Goal: Navigation & Orientation: Find specific page/section

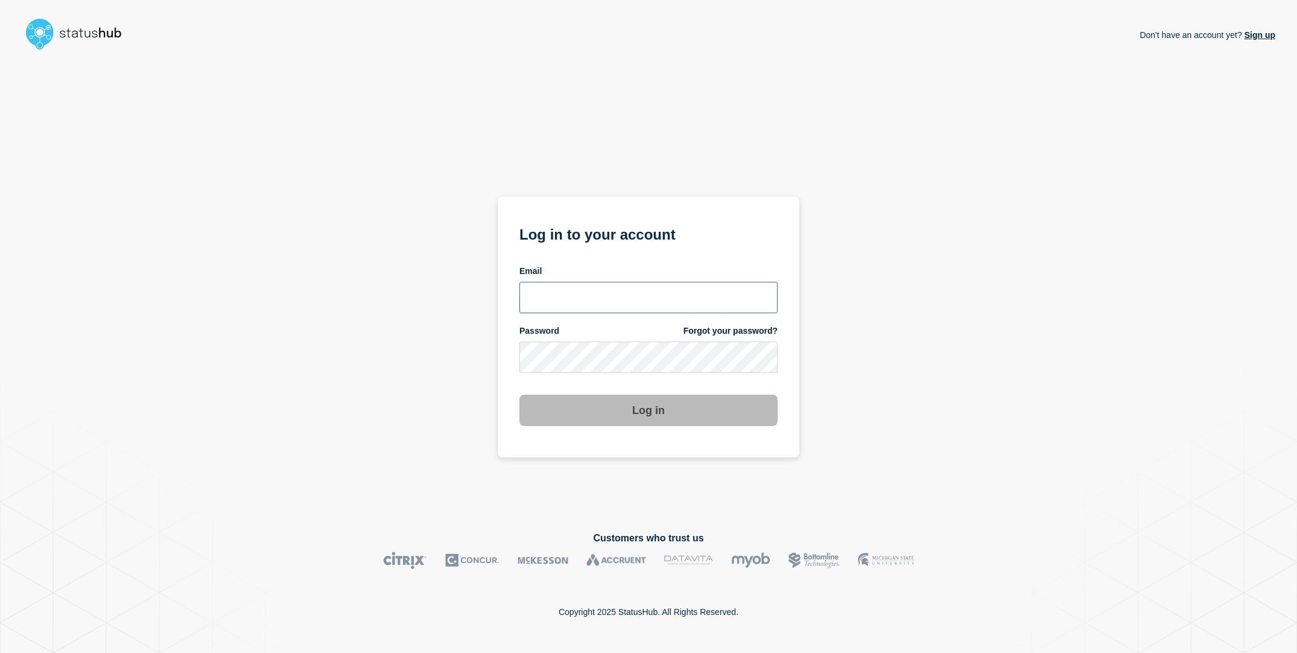
type input "[EMAIL_ADDRESS][DOMAIN_NAME]"
click at [311, 301] on div "Don't have an account yet? Sign up Log in to your account Email [EMAIL_ADDRESS]…" at bounding box center [649, 283] width 1254 height 457
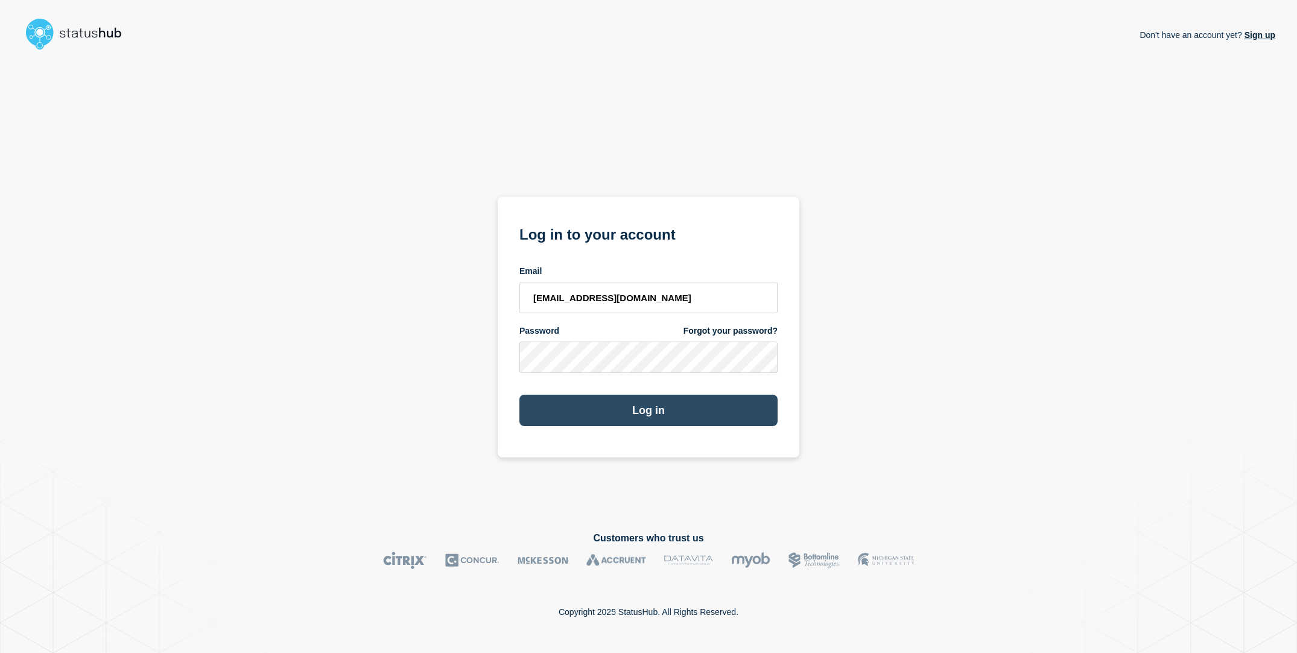
click at [594, 410] on button "Log in" at bounding box center [648, 410] width 258 height 31
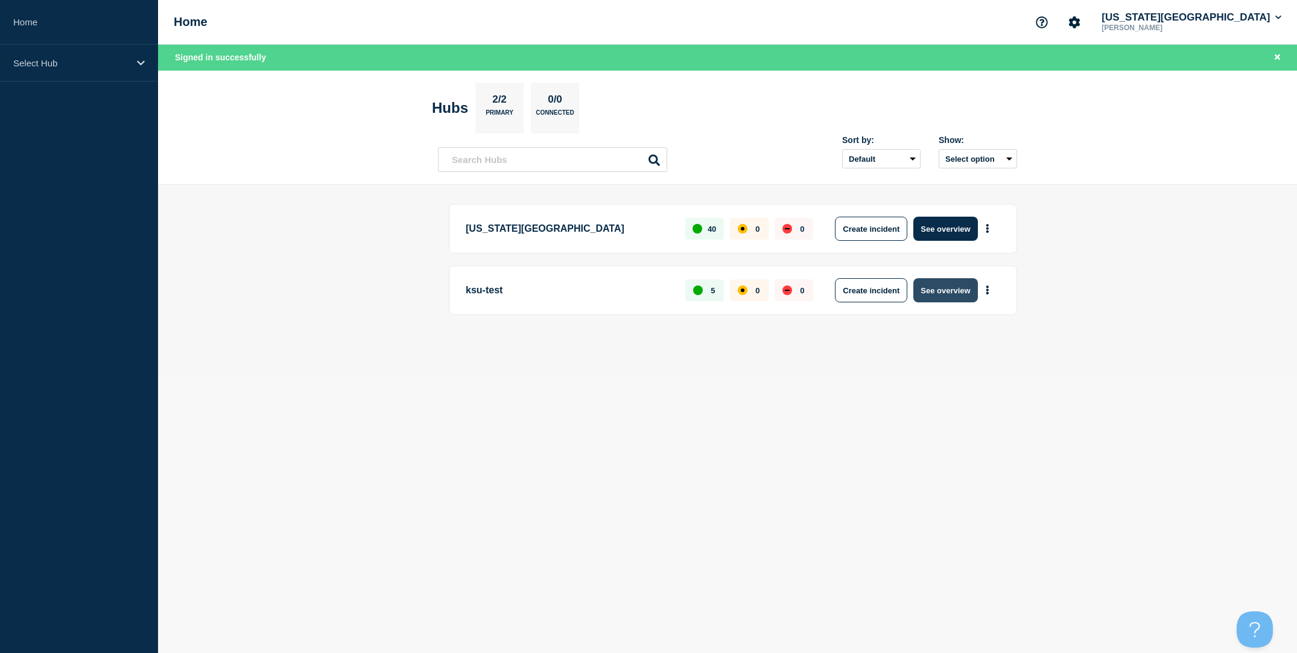
click at [946, 294] on button "See overview" at bounding box center [945, 290] width 64 height 24
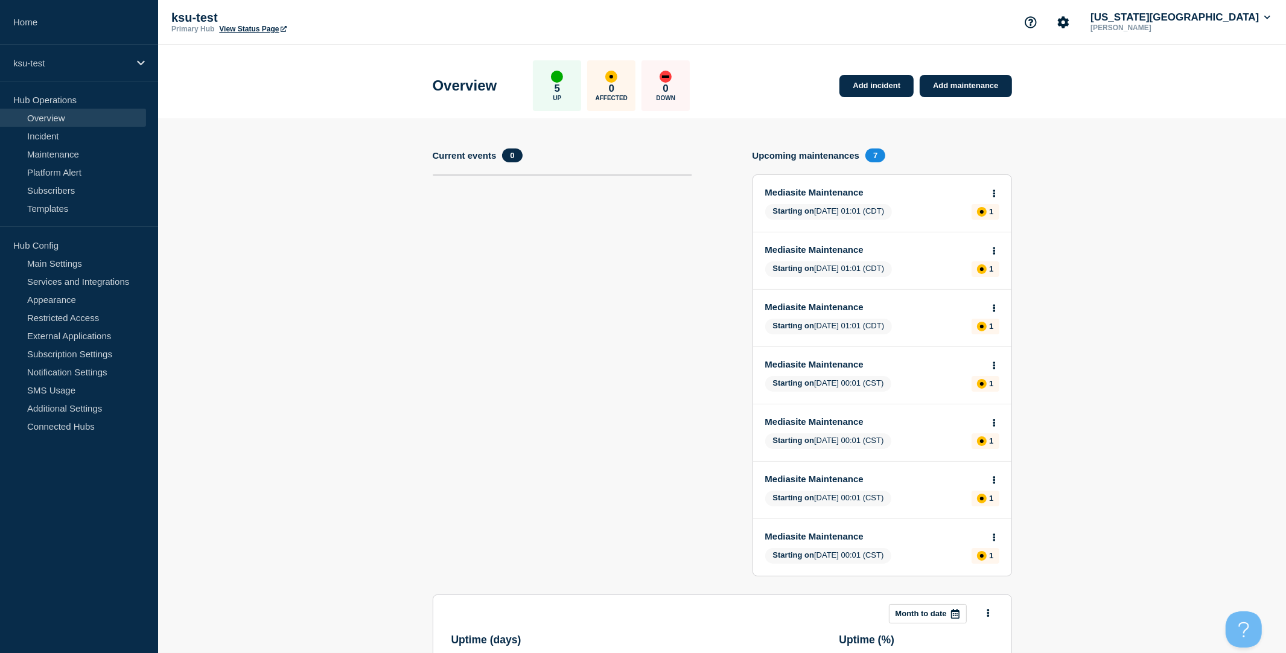
click at [246, 27] on link "View Status Page" at bounding box center [252, 29] width 67 height 8
